Goal: Information Seeking & Learning: Learn about a topic

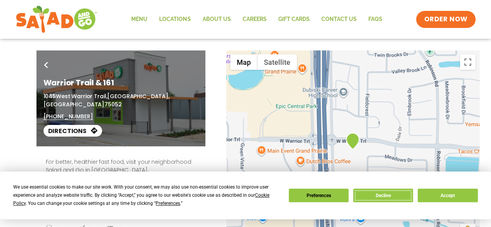
click at [389, 196] on button "Decline" at bounding box center [383, 196] width 60 height 14
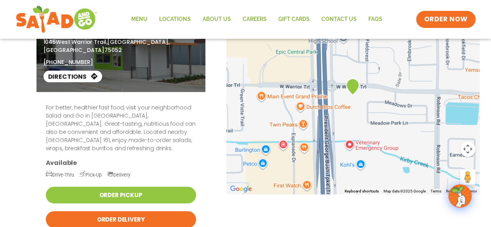
scroll to position [55, 0]
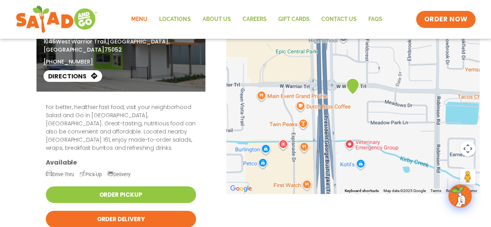
click at [141, 18] on link "Menu" at bounding box center [139, 19] width 28 height 18
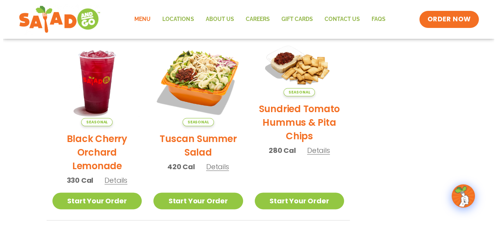
scroll to position [378, 0]
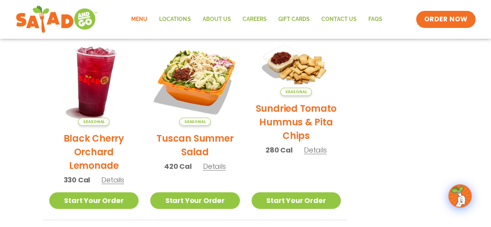
click at [130, 74] on img at bounding box center [93, 80] width 105 height 105
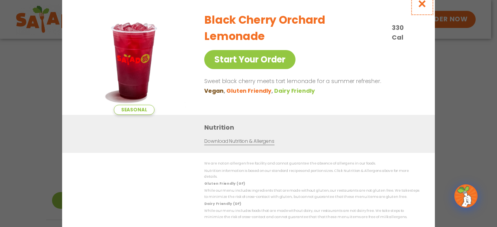
click at [424, 6] on icon "Close modal" at bounding box center [422, 4] width 10 height 8
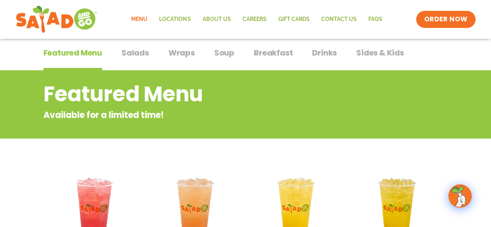
scroll to position [0, 0]
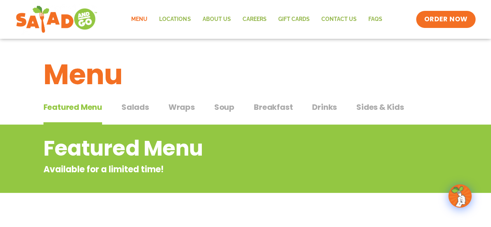
click at [144, 107] on span "Salads" at bounding box center [135, 107] width 28 height 12
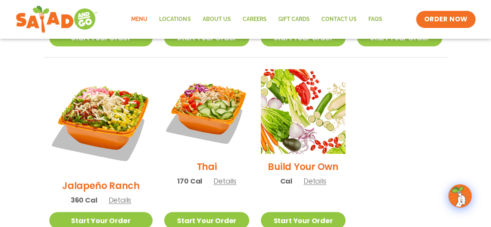
scroll to position [572, 0]
